Goal: Task Accomplishment & Management: Complete application form

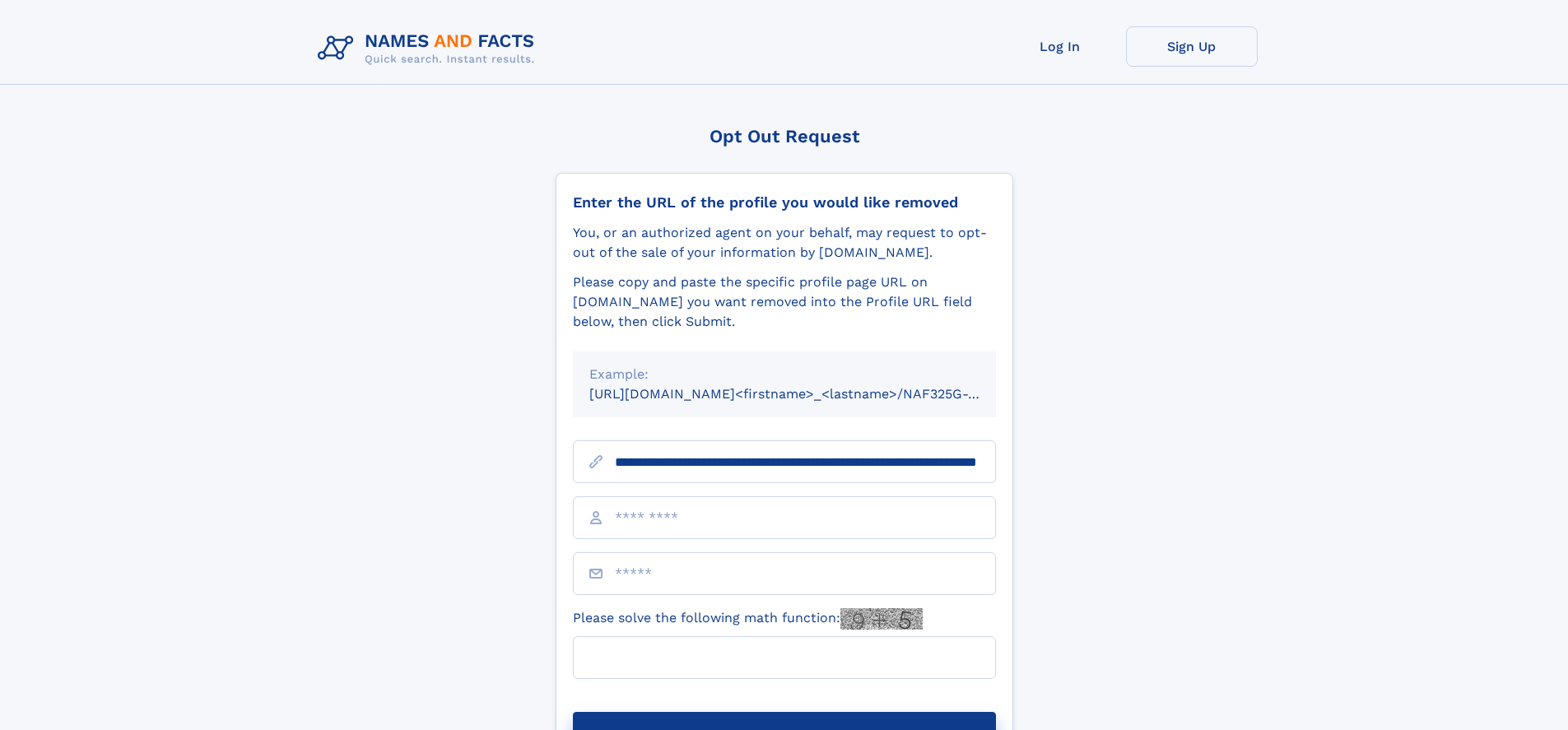
scroll to position [0, 163]
type input "**********"
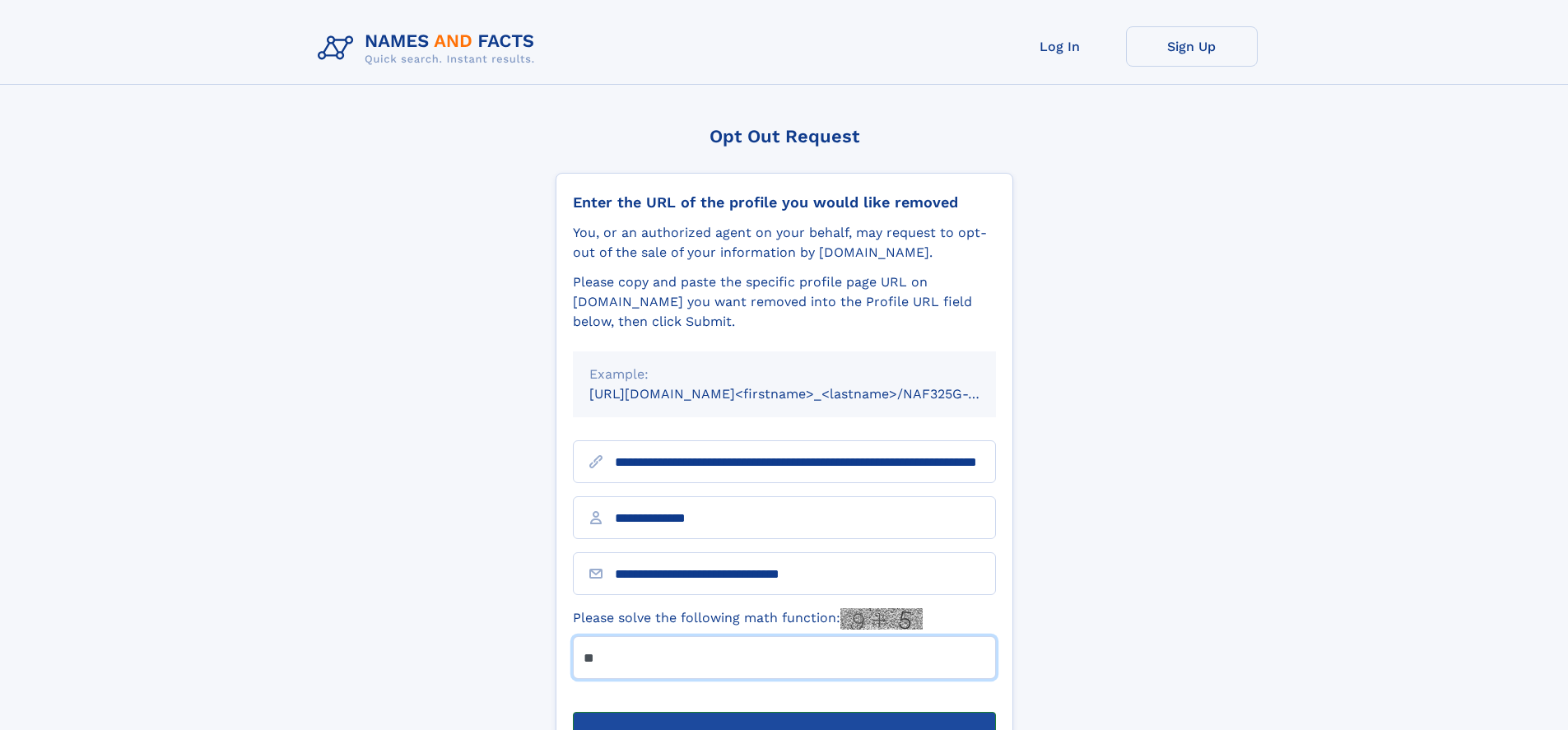
type input "**"
click at [784, 712] on button "Submit Opt Out Request" at bounding box center [785, 738] width 423 height 53
